Goal: Check status: Check status

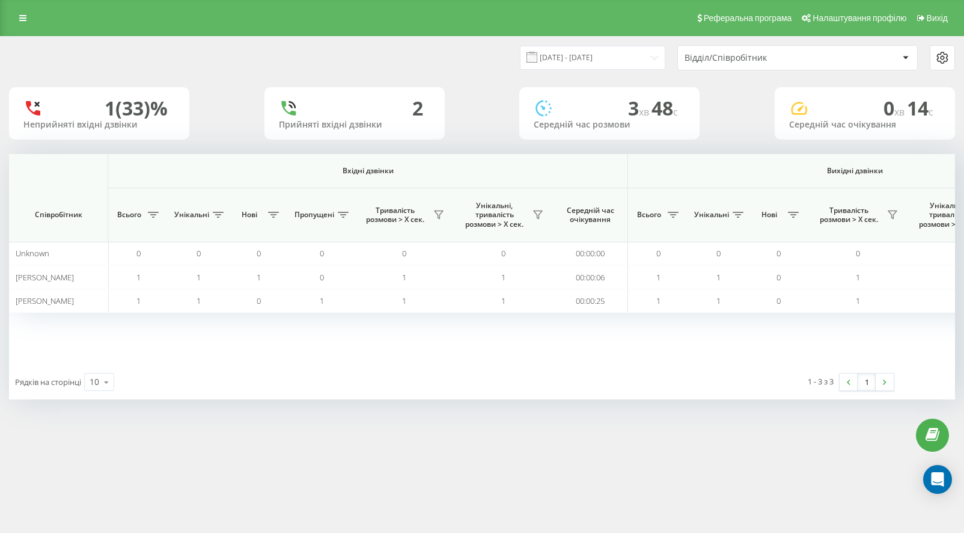
scroll to position [0, 731]
click at [619, 54] on input "[DATE] - [DATE]" at bounding box center [592, 57] width 145 height 23
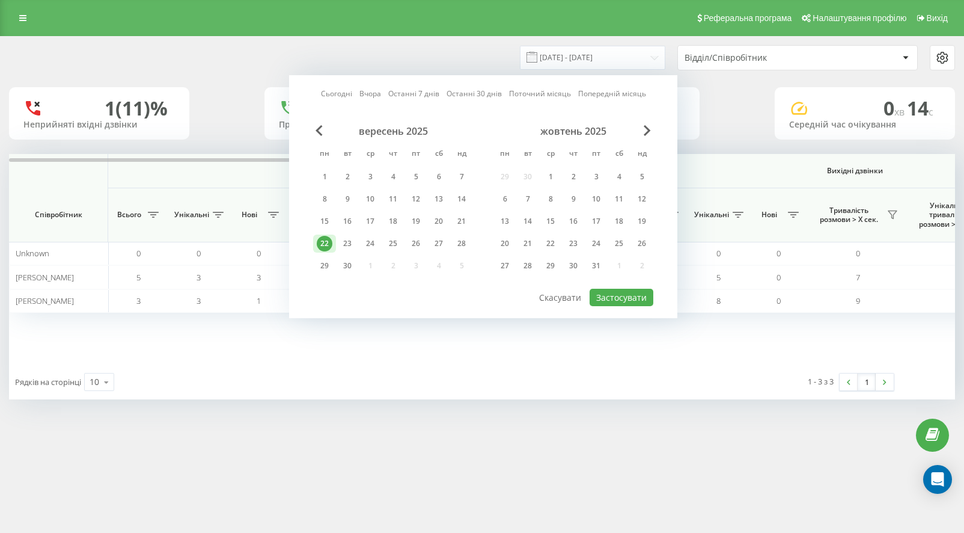
click at [334, 90] on link "Сьогодні" at bounding box center [336, 93] width 31 height 11
click at [341, 95] on link "Сьогодні" at bounding box center [336, 93] width 31 height 11
click at [622, 298] on button "Застосувати" at bounding box center [622, 296] width 64 height 17
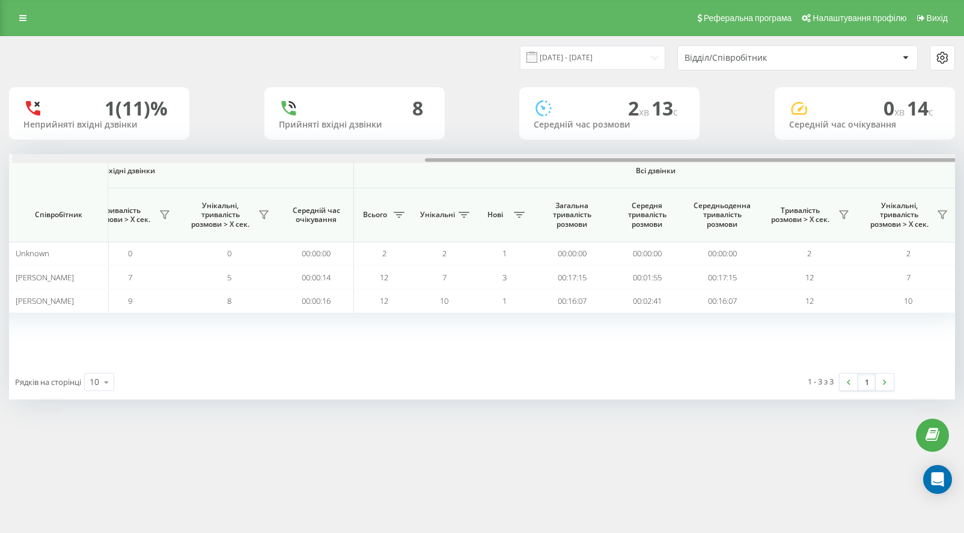
scroll to position [0, 731]
drag, startPoint x: 421, startPoint y: 159, endPoint x: 938, endPoint y: 169, distance: 517.0
click at [938, 169] on div "Вхідні дзвінки Вихідні дзвінки Всі дзвінки Співробітник Всього Унікальні Нові П…" at bounding box center [482, 259] width 946 height 210
click at [608, 52] on input "[DATE] - [DATE]" at bounding box center [592, 57] width 145 height 23
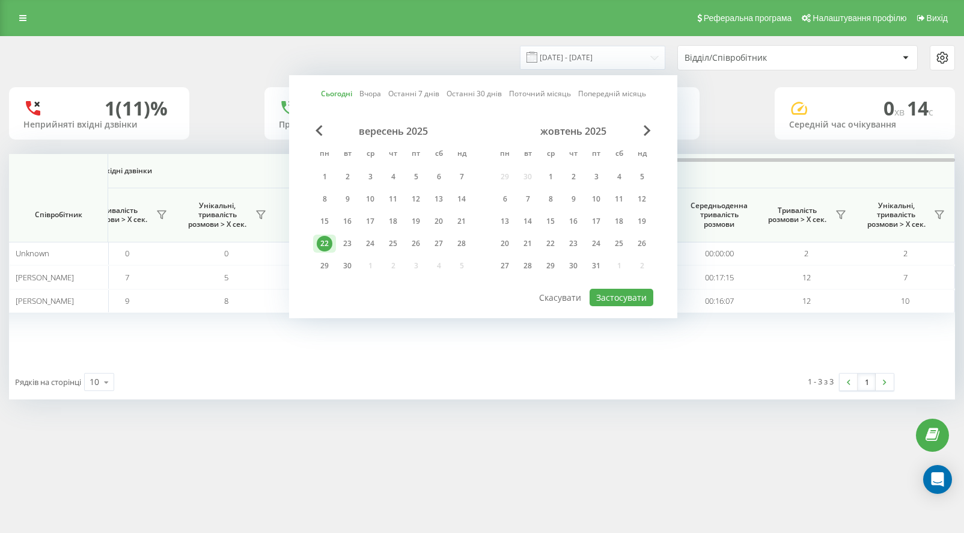
click at [331, 245] on div "22" at bounding box center [325, 244] width 16 height 16
click at [624, 301] on button "Застосувати" at bounding box center [622, 296] width 64 height 17
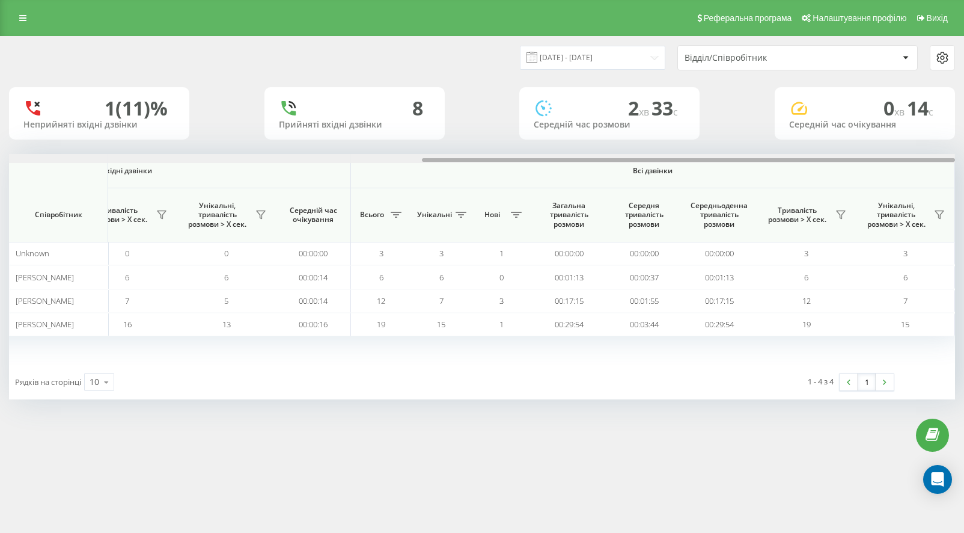
drag, startPoint x: 427, startPoint y: 159, endPoint x: 1022, endPoint y: 200, distance: 596.4
click at [963, 200] on html "heathub.pro Проекти heathub.pro Дашборд Центр звернень Аналiтика Ваші звіти Зві…" at bounding box center [482, 266] width 964 height 533
